Goal: Information Seeking & Learning: Learn about a topic

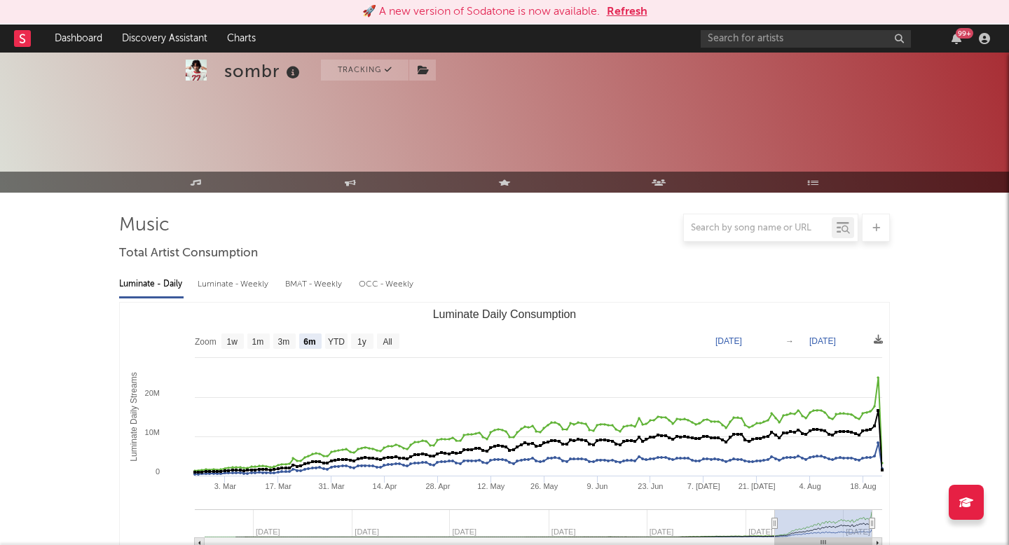
select select "6m"
select select "1w"
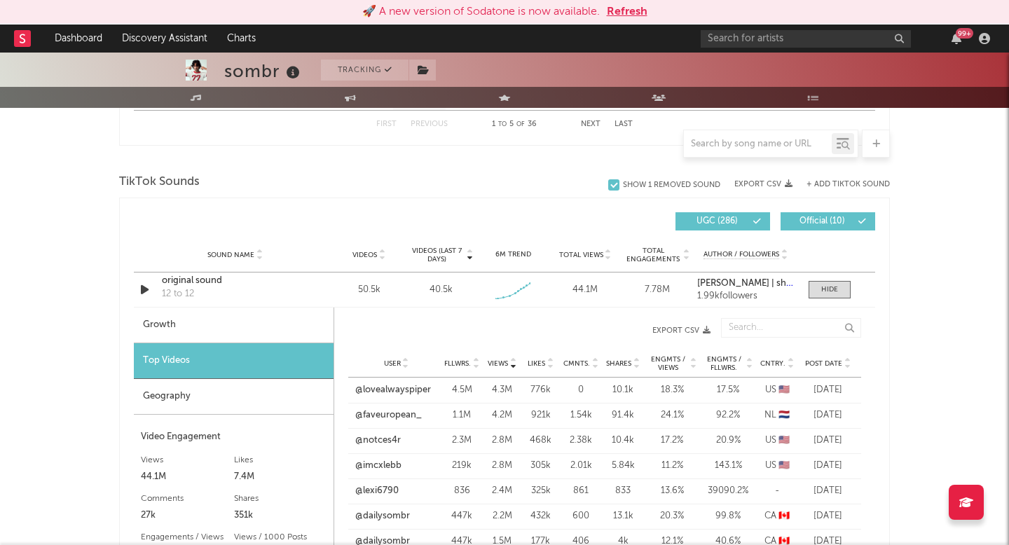
scroll to position [895, 0]
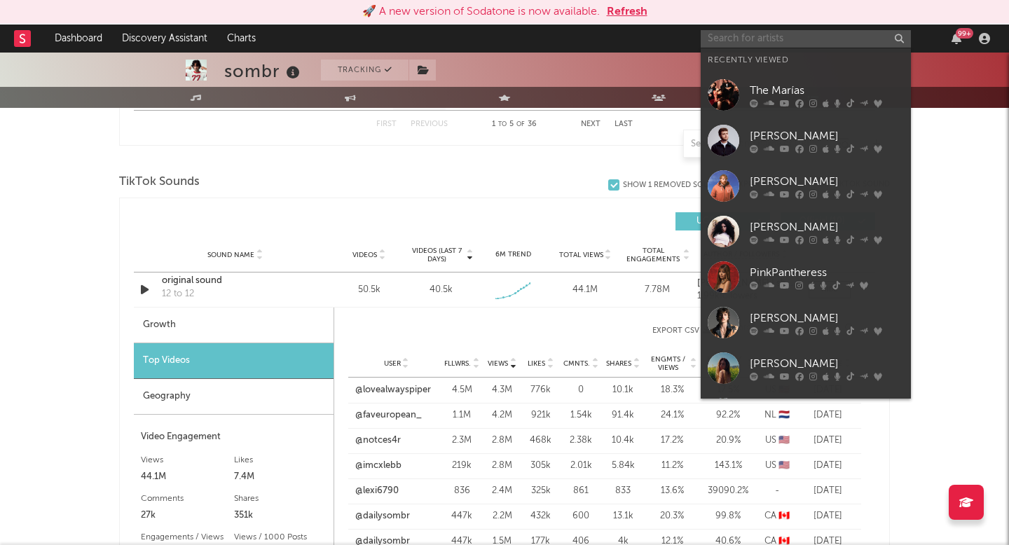
click at [763, 33] on input "text" at bounding box center [806, 39] width 210 height 18
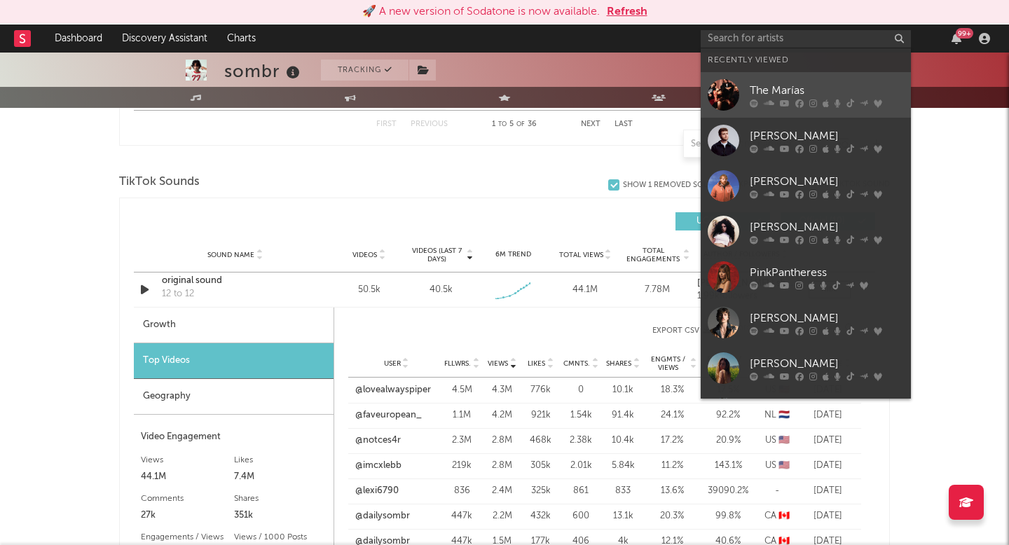
click at [747, 89] on link "The Marías" at bounding box center [806, 95] width 210 height 46
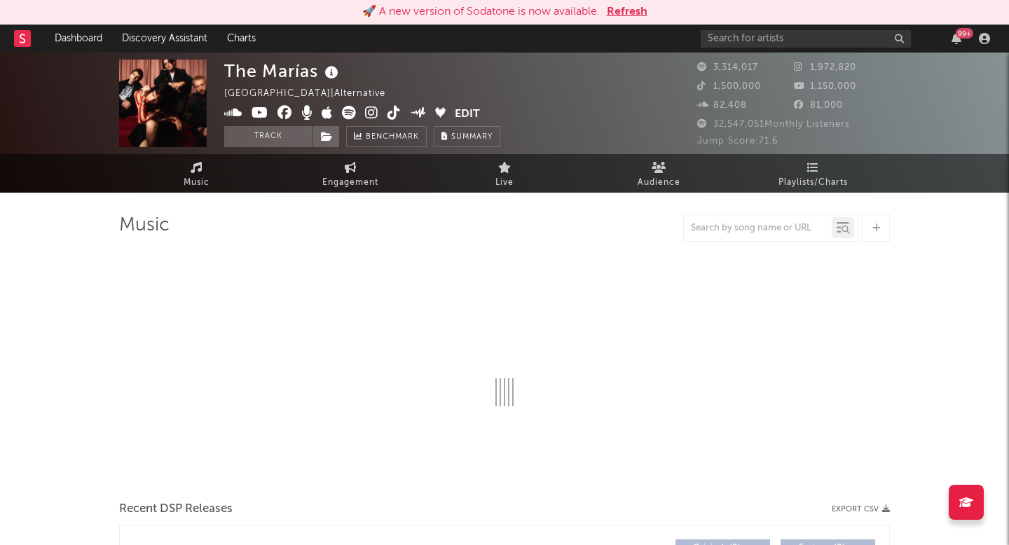
select select "6m"
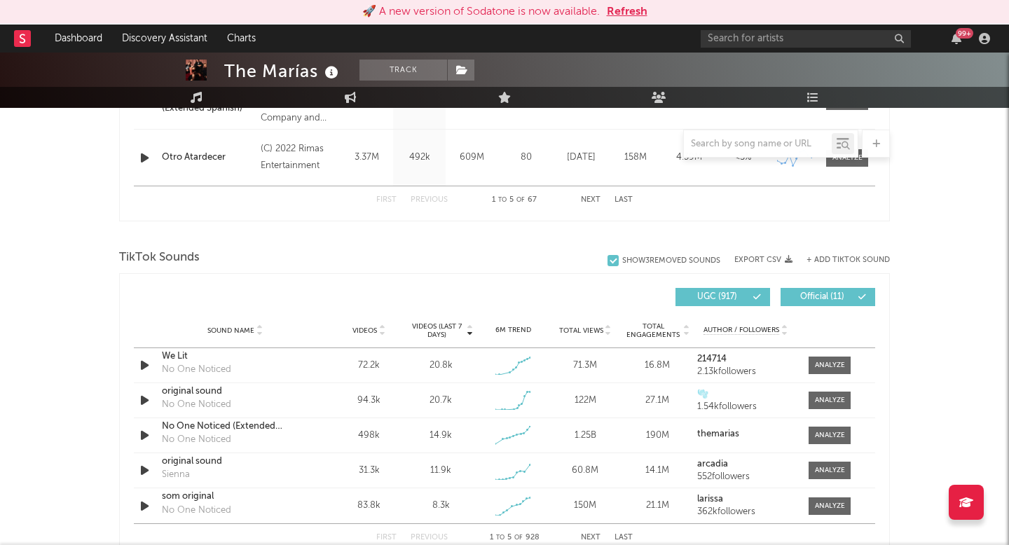
scroll to position [817, 0]
